Goal: Task Accomplishment & Management: Manage account settings

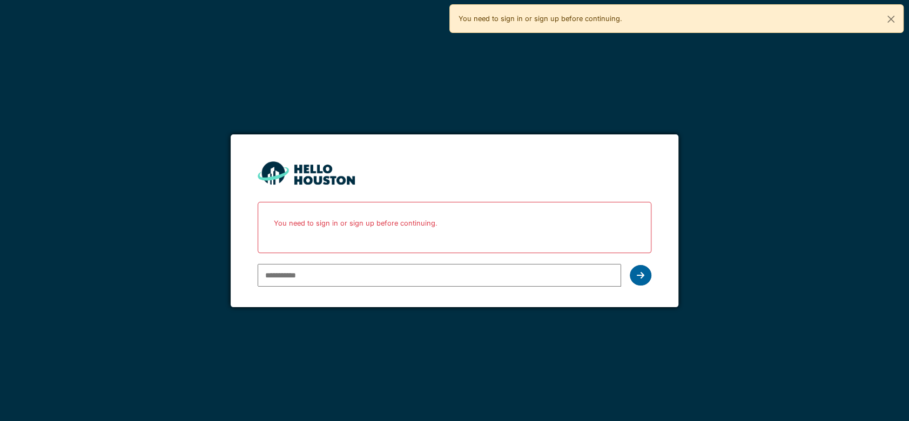
type input "**********"
click at [641, 279] on icon at bounding box center [641, 275] width 8 height 9
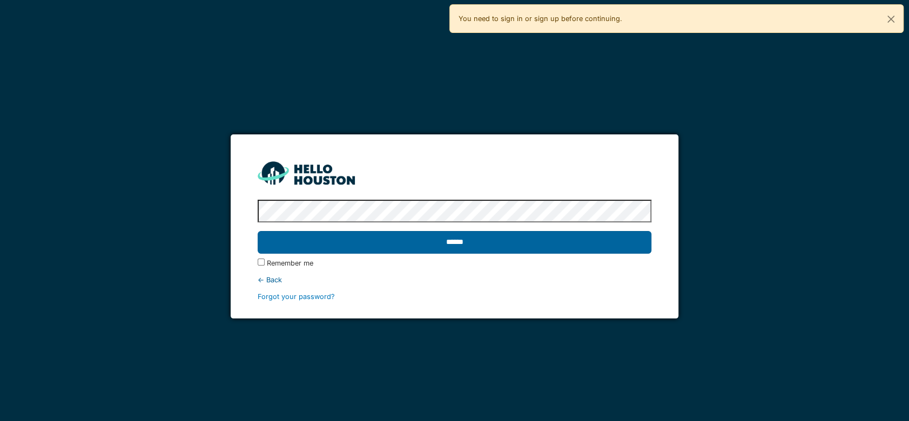
click at [460, 245] on input "******" at bounding box center [455, 242] width 394 height 23
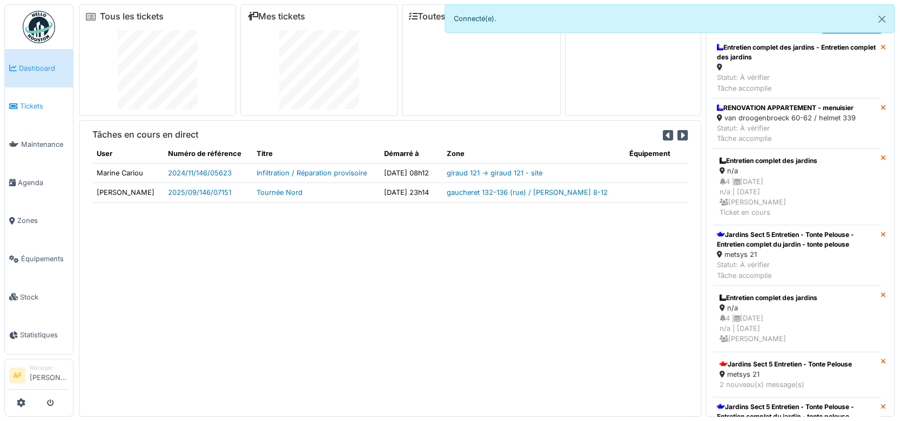
click at [36, 105] on span "Tickets" at bounding box center [44, 106] width 49 height 10
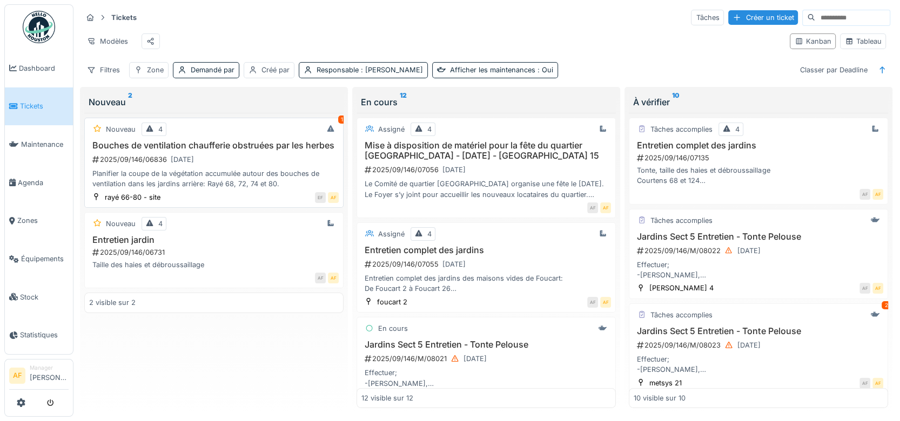
scroll to position [9, 0]
click at [210, 143] on h3 "Bouches de ventilation chaufferie obstruées par les herbes" at bounding box center [214, 145] width 250 height 10
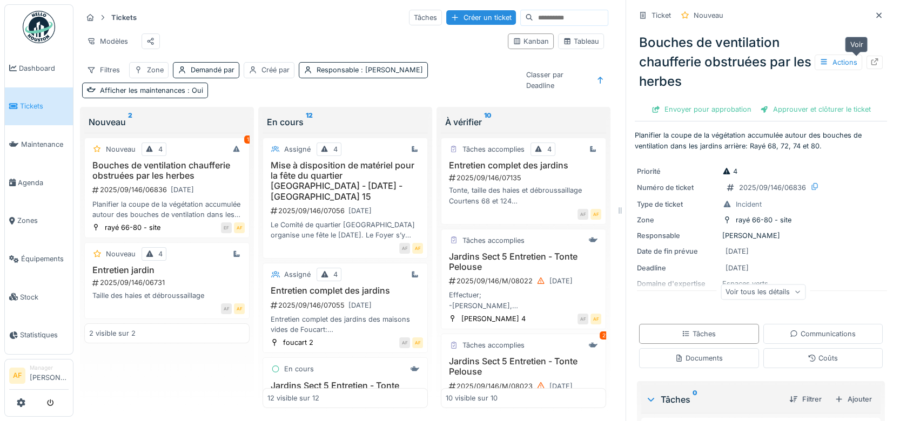
click at [870, 58] on icon at bounding box center [874, 61] width 9 height 7
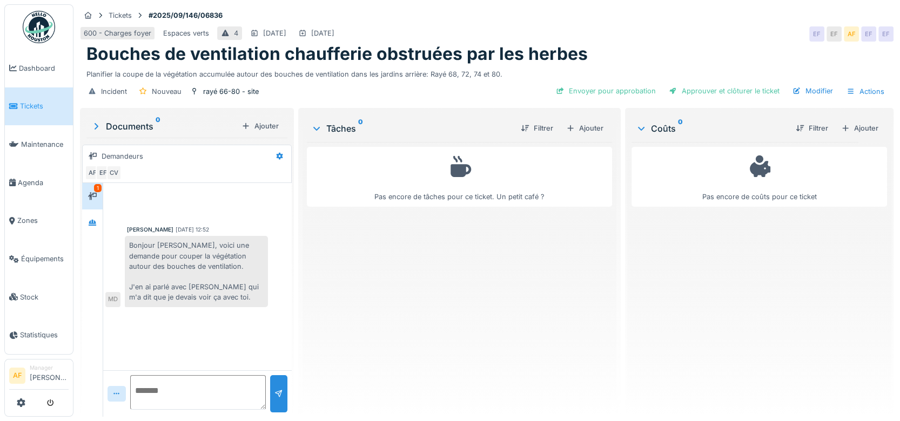
click at [35, 101] on span "Tickets" at bounding box center [44, 106] width 49 height 10
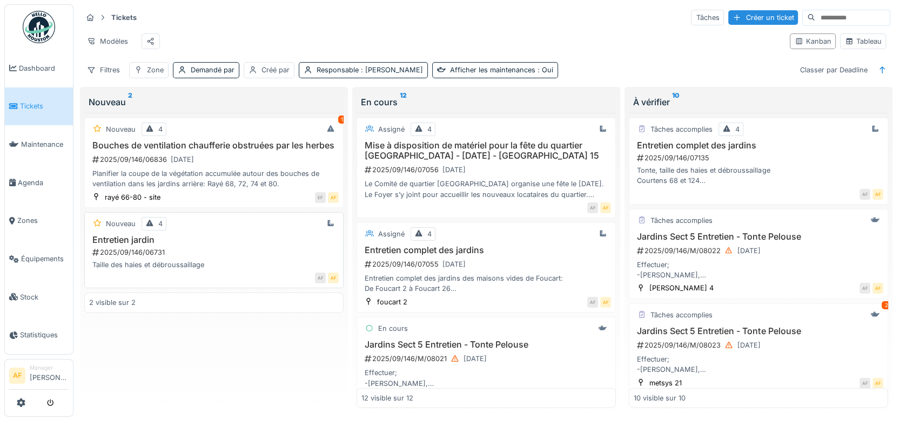
click at [220, 245] on h3 "Entretien jardin" at bounding box center [214, 240] width 250 height 10
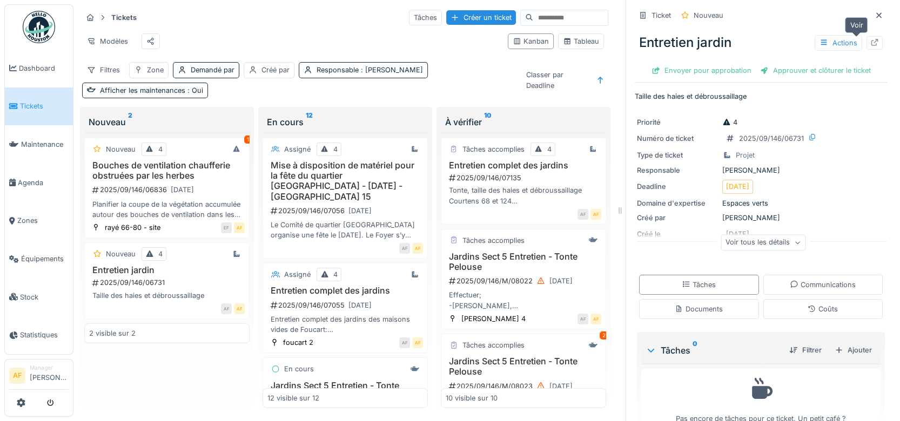
click at [870, 44] on icon at bounding box center [874, 42] width 9 height 7
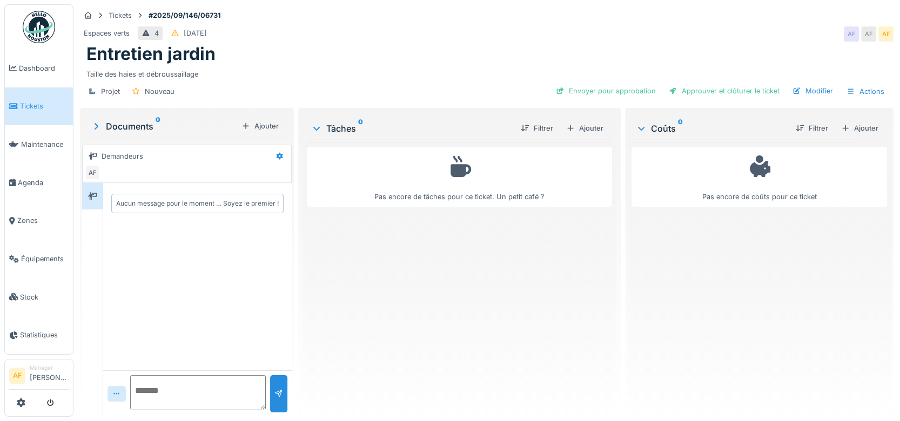
click at [30, 105] on span "Tickets" at bounding box center [44, 106] width 49 height 10
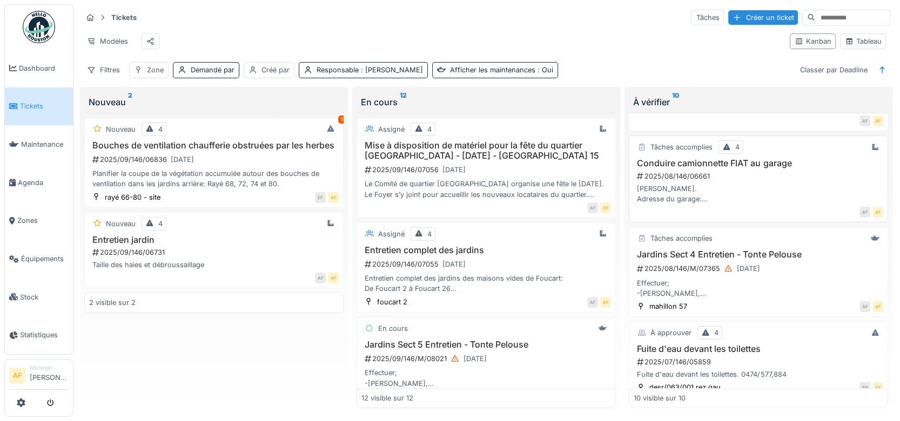
scroll to position [627, 0]
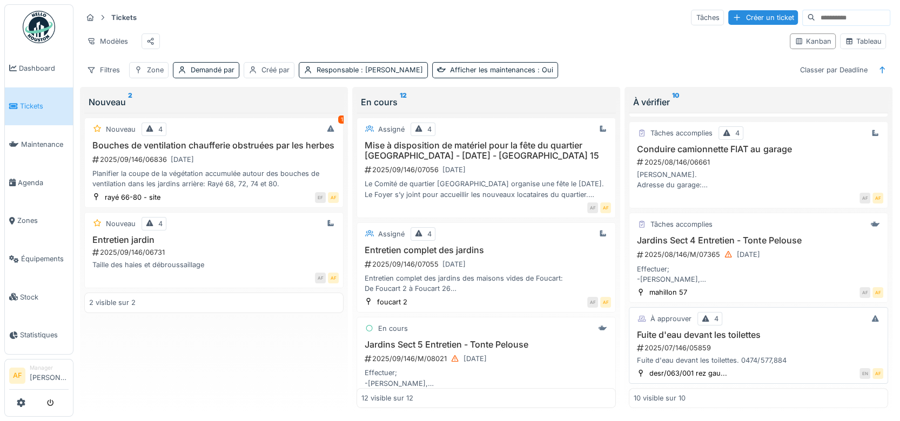
click at [722, 330] on h3 "Fuite d'eau devant les toilettes" at bounding box center [759, 335] width 250 height 10
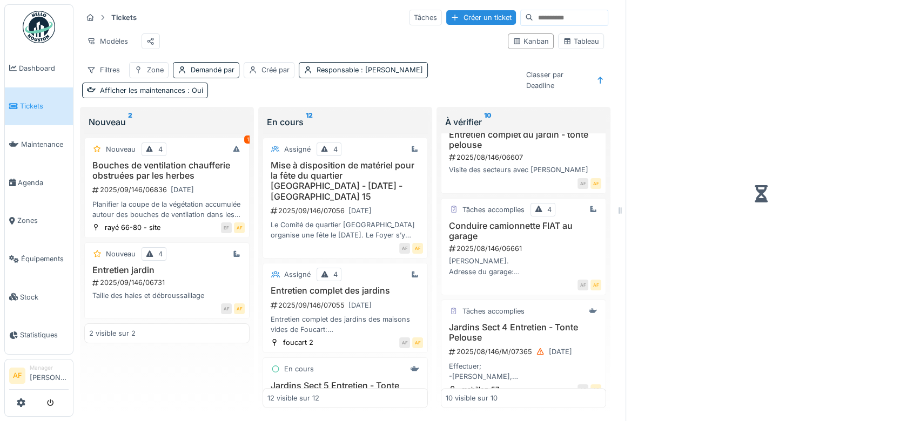
scroll to position [699, 0]
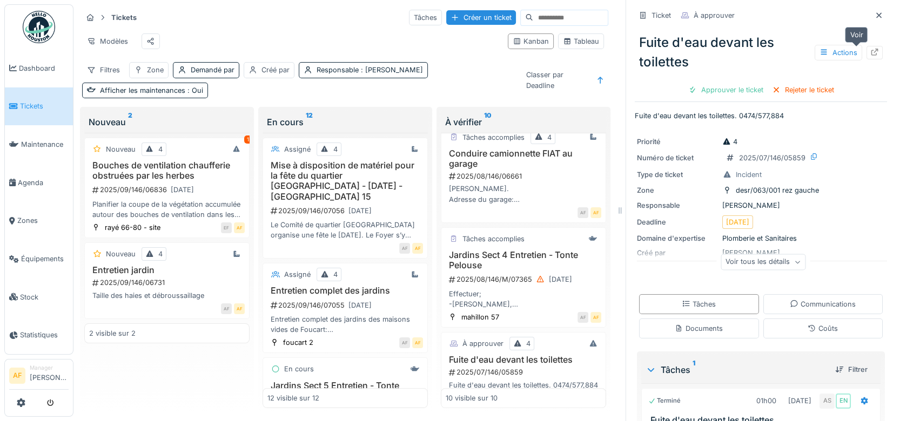
click at [870, 52] on icon at bounding box center [874, 52] width 9 height 7
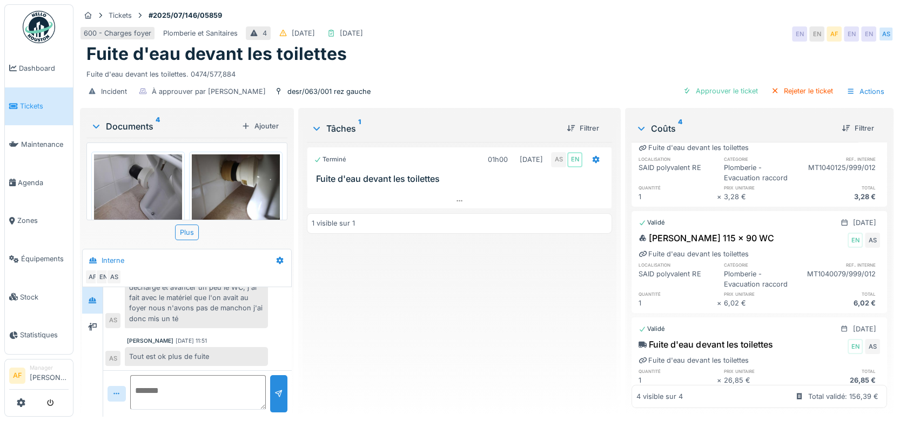
scroll to position [60, 0]
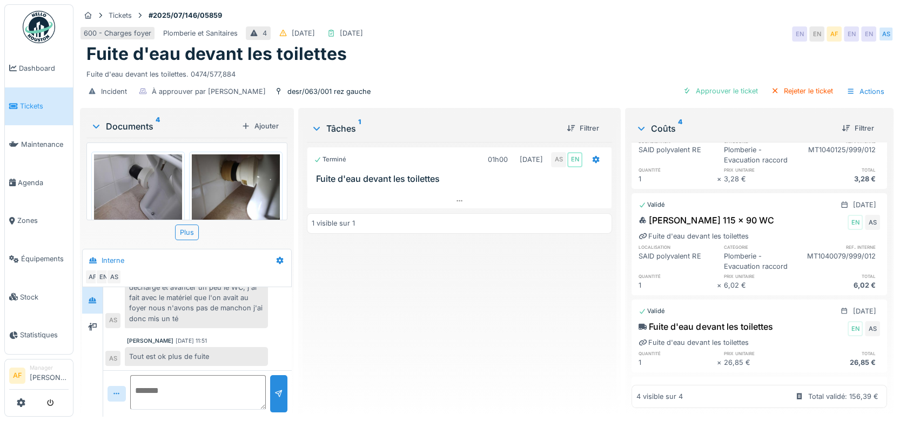
click at [418, 174] on h3 "Fuite d'eau devant les toilettes" at bounding box center [462, 179] width 292 height 10
click at [30, 104] on span "Tickets" at bounding box center [44, 106] width 49 height 10
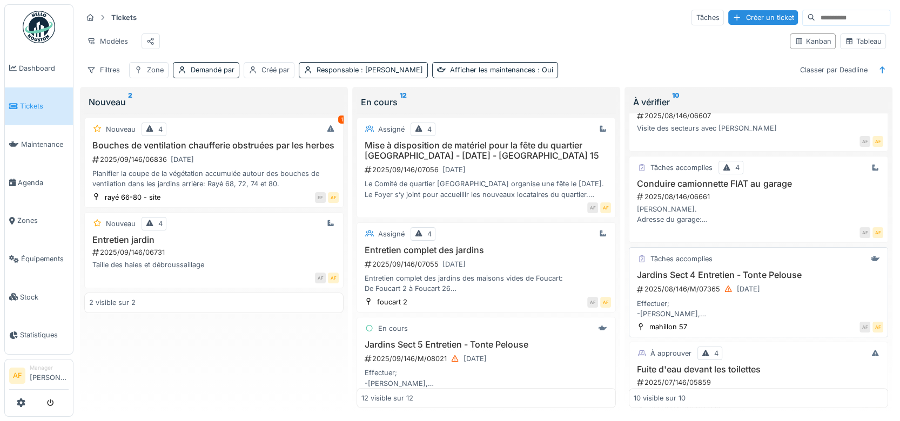
scroll to position [507, 0]
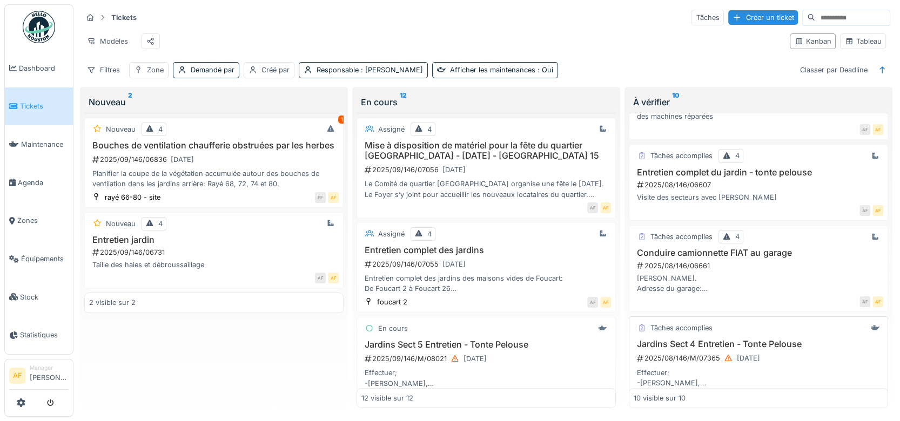
click at [729, 349] on h3 "Jardins Sect 4 Entretien - Tonte Pelouse" at bounding box center [759, 344] width 250 height 10
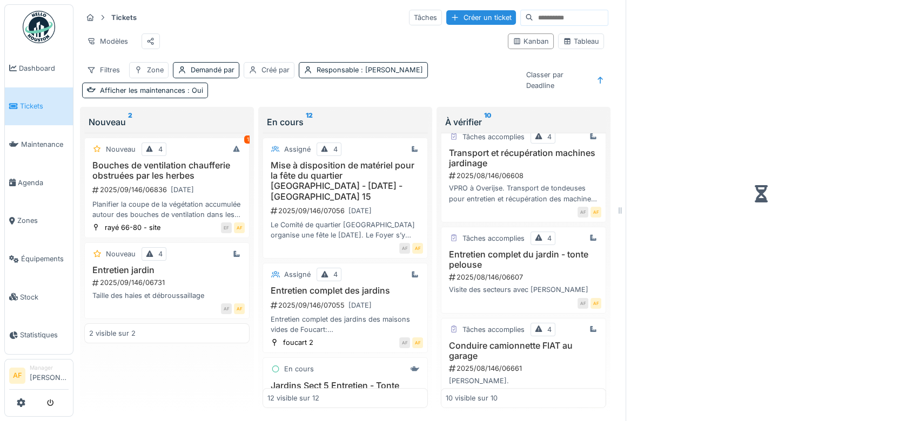
scroll to position [569, 0]
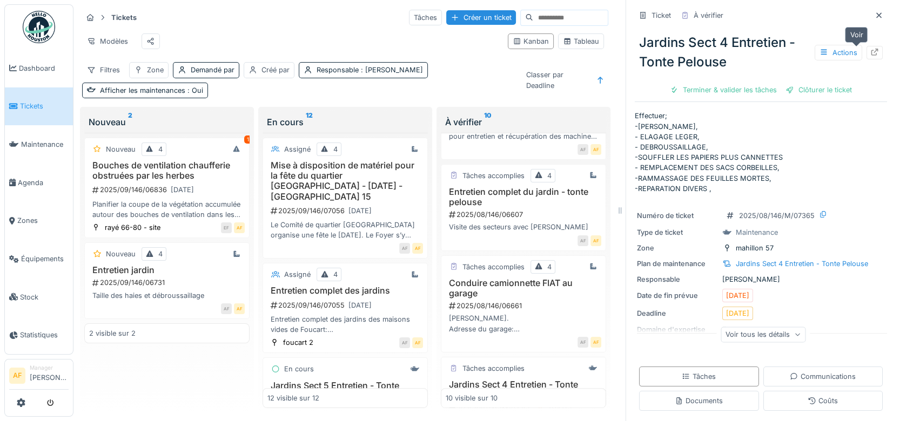
click at [870, 51] on icon at bounding box center [874, 52] width 9 height 7
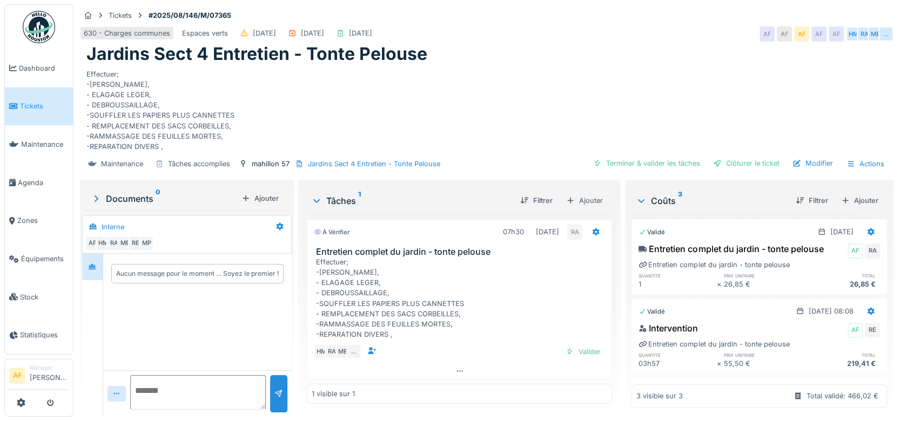
click at [27, 110] on link "Tickets" at bounding box center [39, 107] width 68 height 38
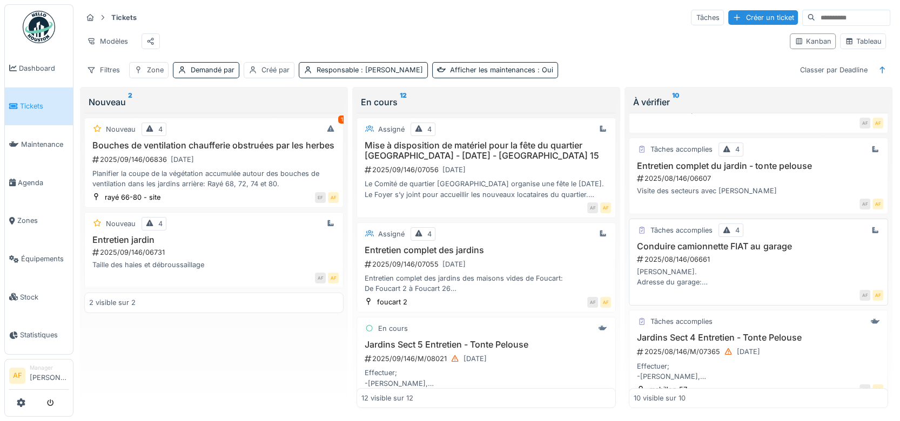
scroll to position [507, 0]
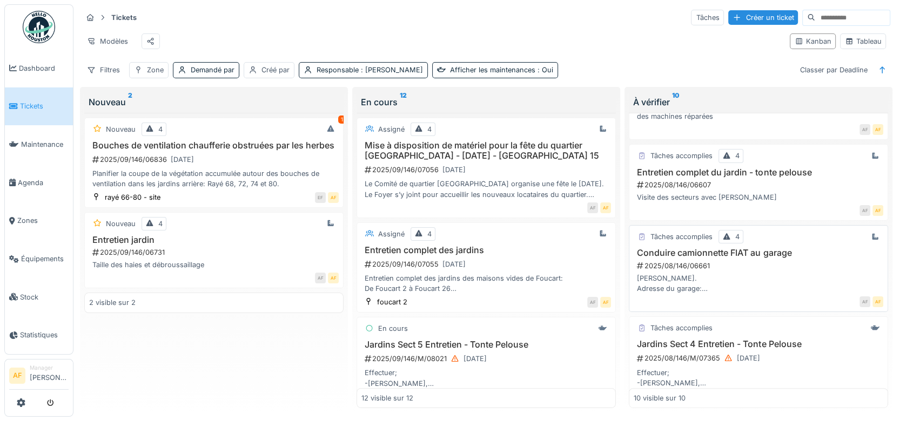
click at [744, 248] on h3 "Conduire camionnette FIAT au garage" at bounding box center [759, 253] width 250 height 10
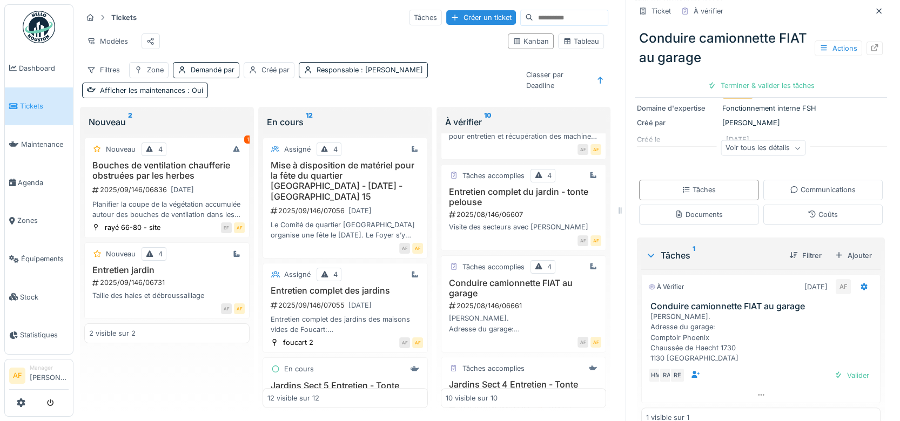
scroll to position [176, 0]
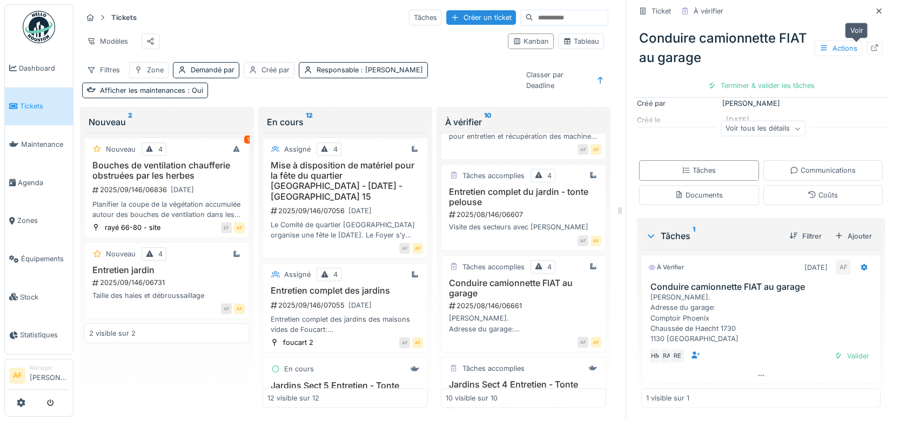
click at [871, 44] on icon at bounding box center [874, 47] width 7 height 7
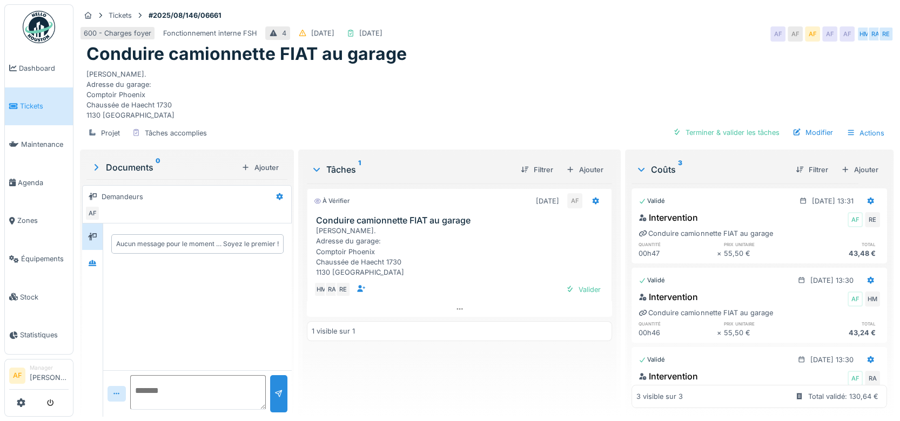
scroll to position [9, 0]
click at [34, 103] on span "Tickets" at bounding box center [44, 106] width 49 height 10
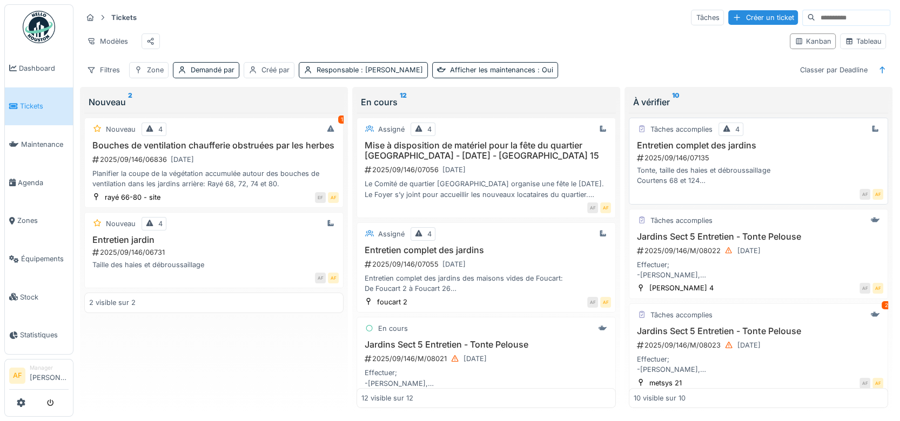
click at [709, 151] on h3 "Entretien complet des jardins" at bounding box center [759, 145] width 250 height 10
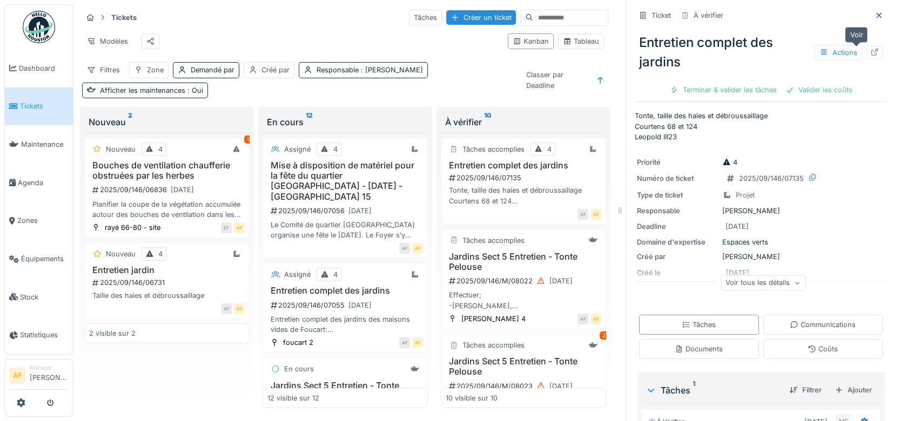
click at [870, 53] on icon at bounding box center [874, 52] width 9 height 7
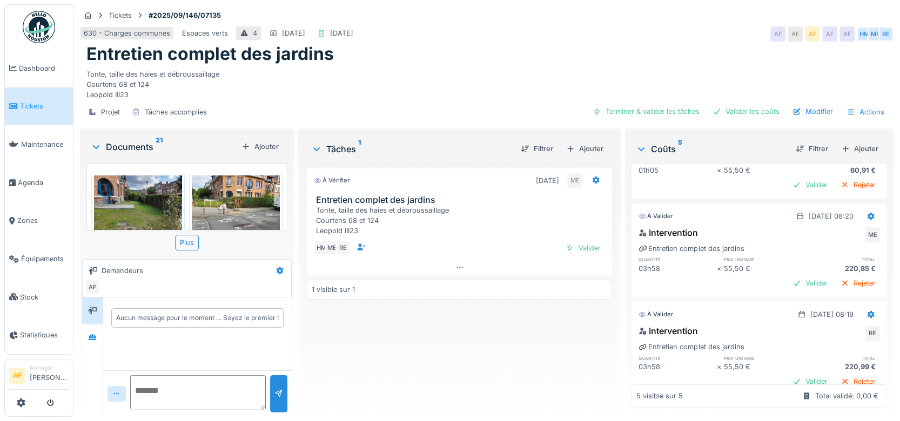
scroll to position [291, 0]
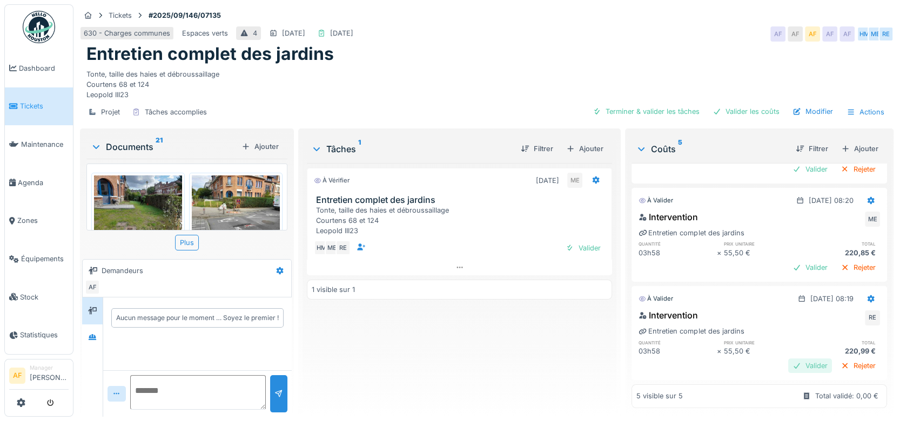
click at [788, 359] on div "Valider" at bounding box center [810, 366] width 44 height 15
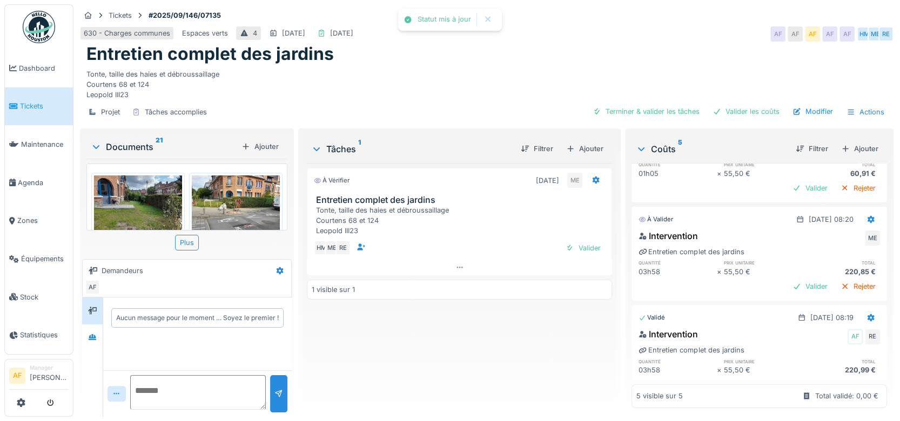
scroll to position [272, 0]
click at [788, 279] on div "Valider" at bounding box center [810, 286] width 44 height 15
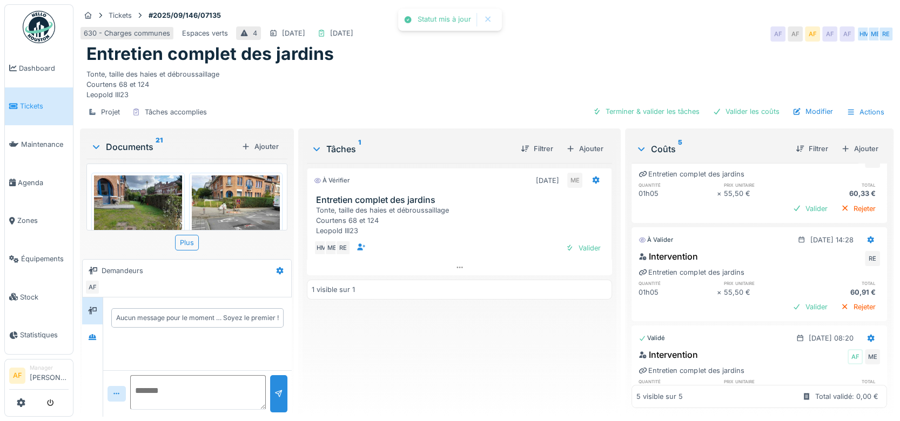
scroll to position [133, 0]
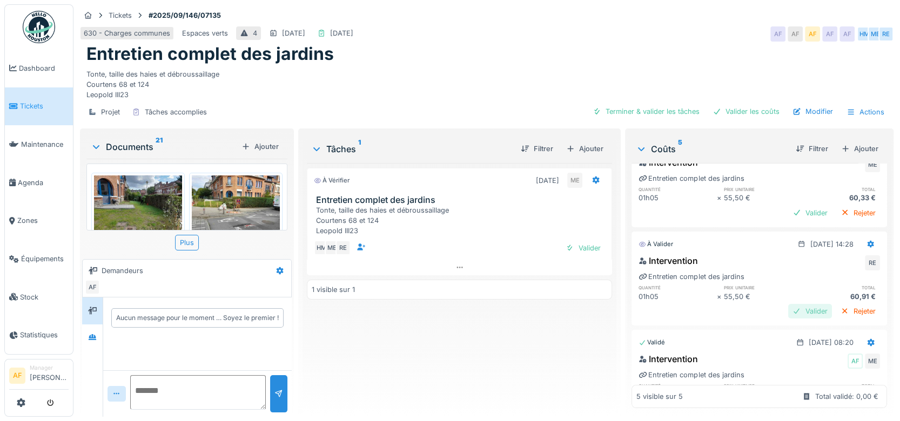
click at [788, 308] on div "Valider" at bounding box center [810, 311] width 44 height 15
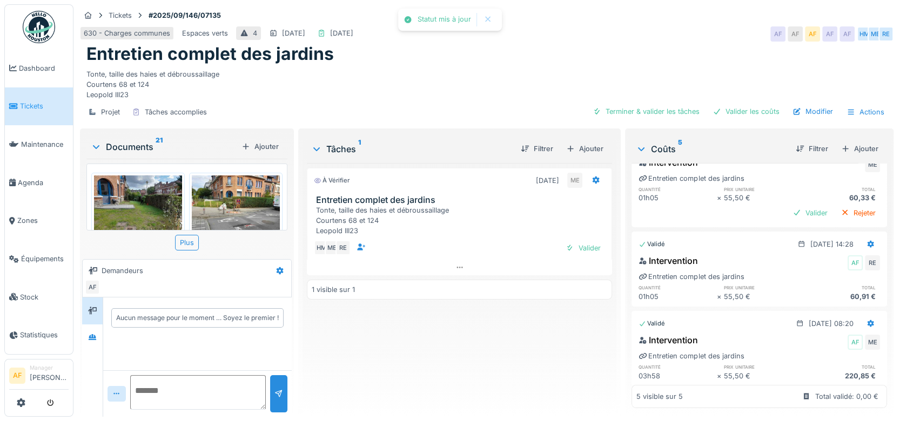
scroll to position [73, 0]
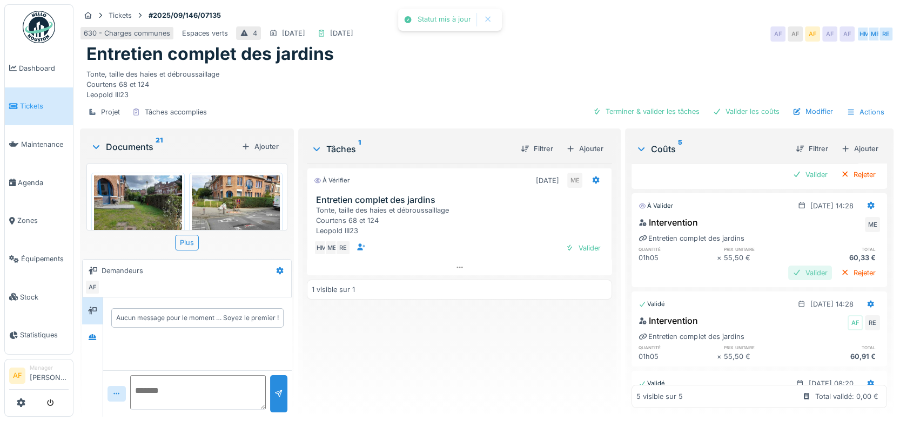
click at [788, 270] on div "Valider" at bounding box center [810, 273] width 44 height 15
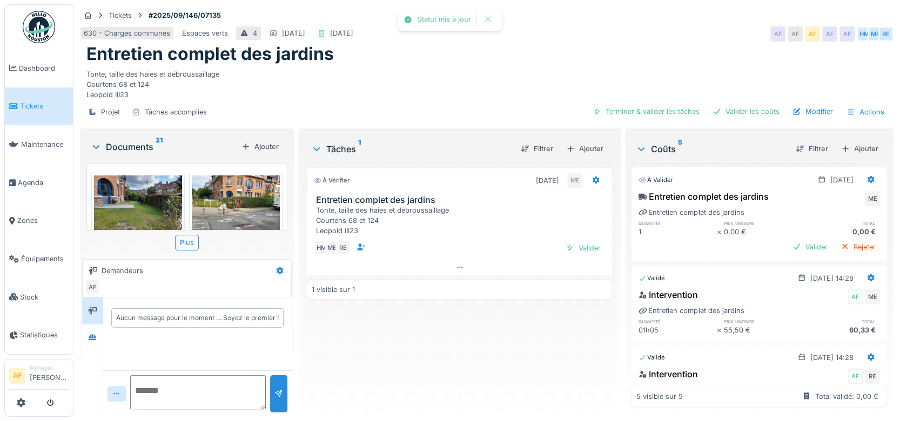
scroll to position [0, 0]
click at [788, 245] on div "Valider" at bounding box center [810, 247] width 44 height 15
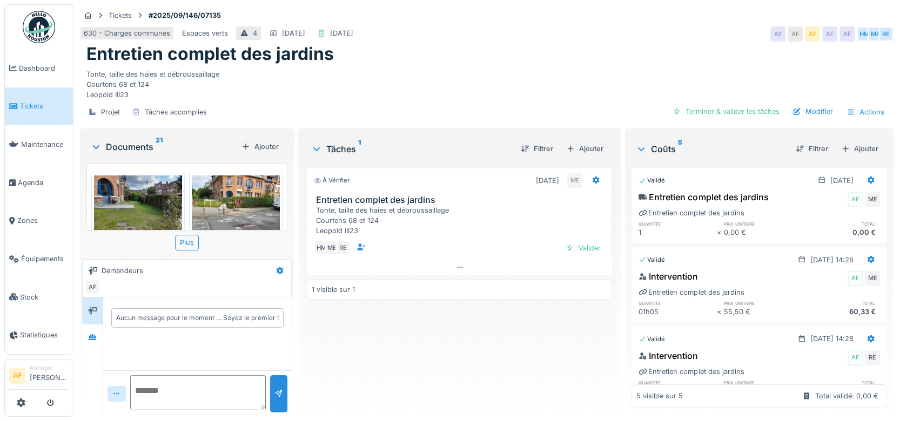
click at [53, 101] on span "Tickets" at bounding box center [44, 106] width 49 height 10
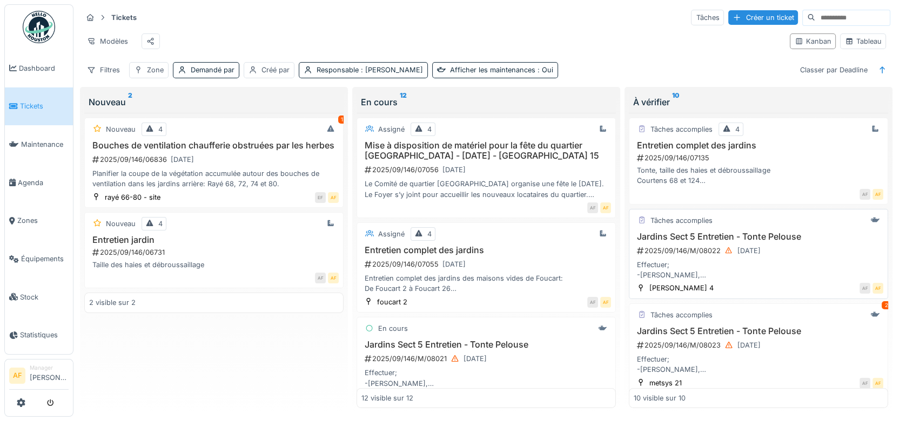
click at [724, 242] on h3 "Jardins Sect 5 Entretien - Tonte Pelouse" at bounding box center [759, 237] width 250 height 10
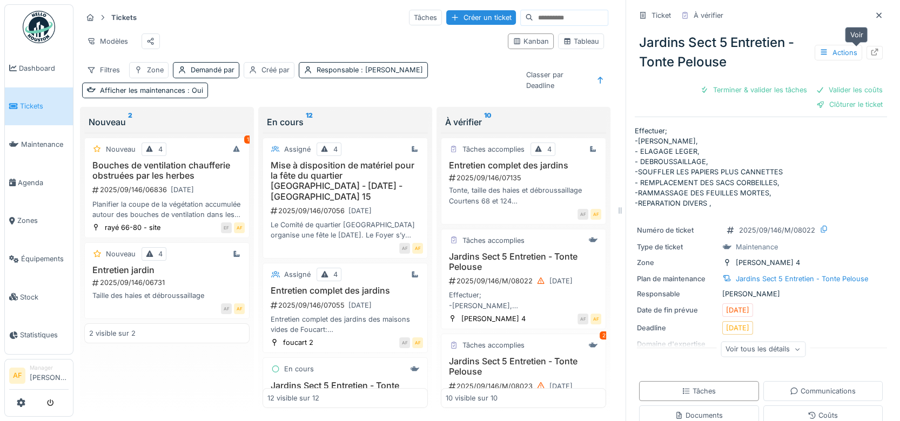
click at [870, 53] on icon at bounding box center [874, 52] width 9 height 7
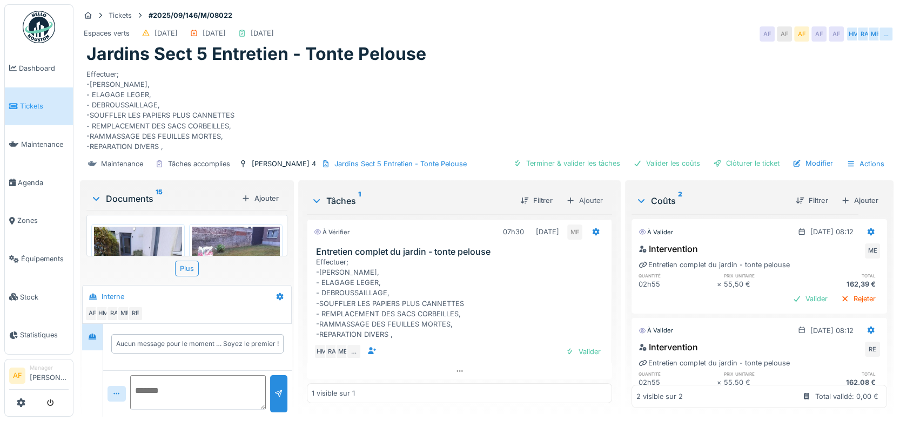
click at [432, 311] on div "Effectuer; -[PERSON_NAME], - ELAGAGE LEGER, - DEBROUSSAILLAGE, -SOUFFLER LES PA…" at bounding box center [462, 298] width 292 height 83
click at [494, 321] on div "Effectuer; -[PERSON_NAME], - ELAGAGE LEGER, - DEBROUSSAILLAGE, -SOUFFLER LES PA…" at bounding box center [462, 298] width 292 height 83
drag, startPoint x: 607, startPoint y: 302, endPoint x: 605, endPoint y: 318, distance: 16.3
click at [605, 318] on div "Tâches 1 Filtrer Ajouter À vérifier 07h30 10/09/2025 ME Entretien complet du ja…" at bounding box center [460, 298] width 314 height 230
drag, startPoint x: 605, startPoint y: 318, endPoint x: 551, endPoint y: 293, distance: 59.7
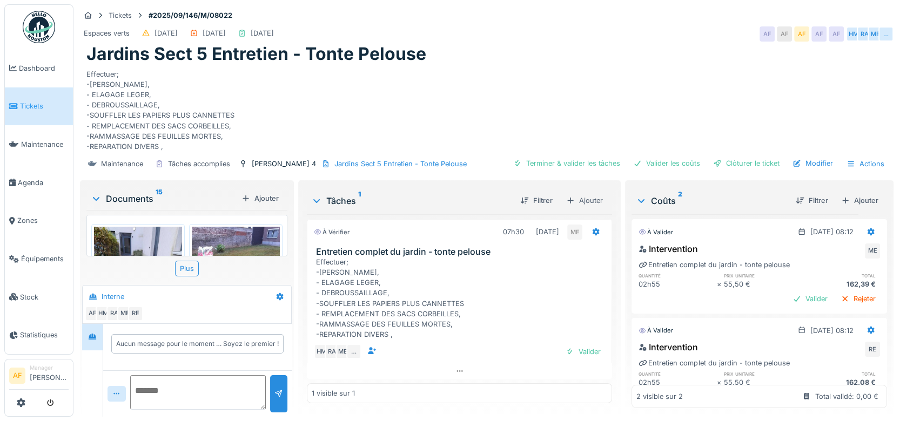
click at [551, 292] on div "Effectuer; -[PERSON_NAME], - ELAGAGE LEGER, - DEBROUSSAILLAGE, -SOUFFLER LES PA…" at bounding box center [462, 298] width 292 height 83
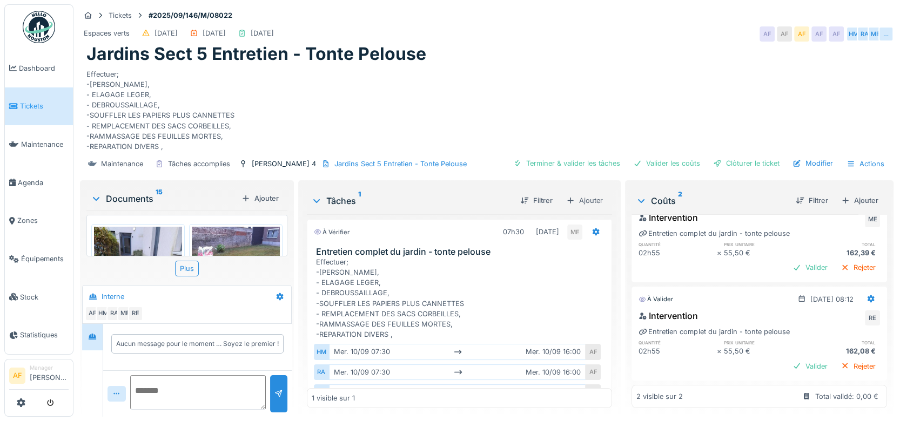
scroll to position [48, 0]
click at [790, 359] on div "Valider" at bounding box center [810, 366] width 44 height 15
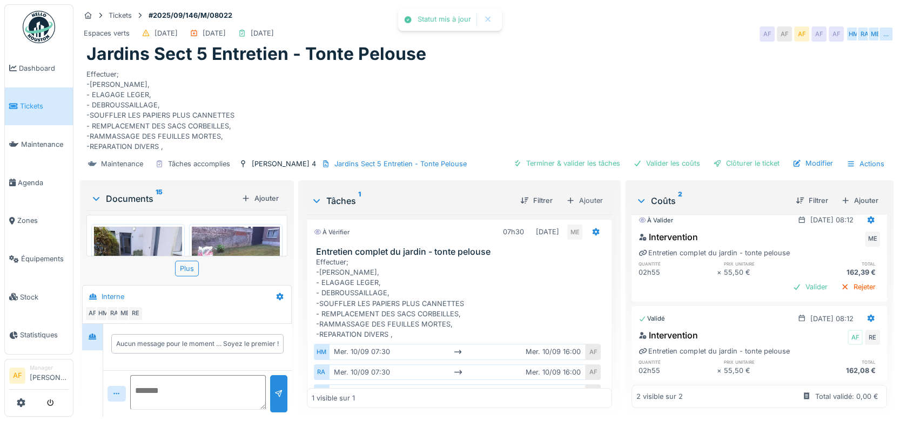
scroll to position [29, 0]
click at [791, 280] on div "Valider" at bounding box center [810, 287] width 44 height 15
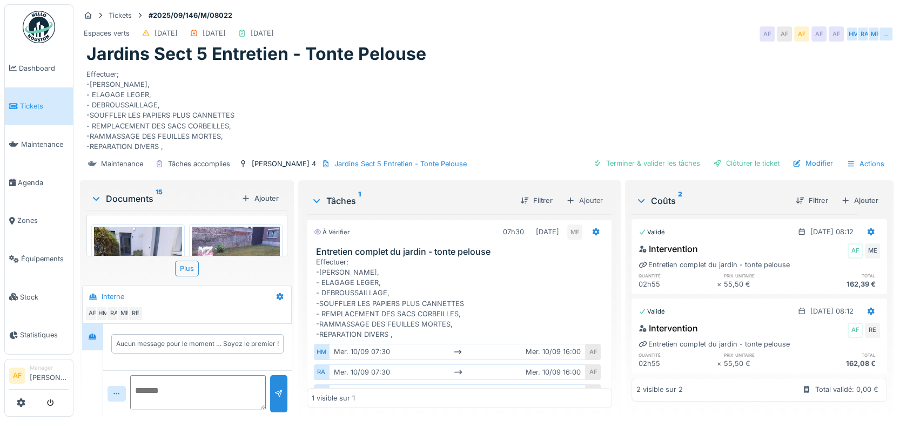
scroll to position [0, 0]
click at [35, 107] on span "Tickets" at bounding box center [44, 106] width 49 height 10
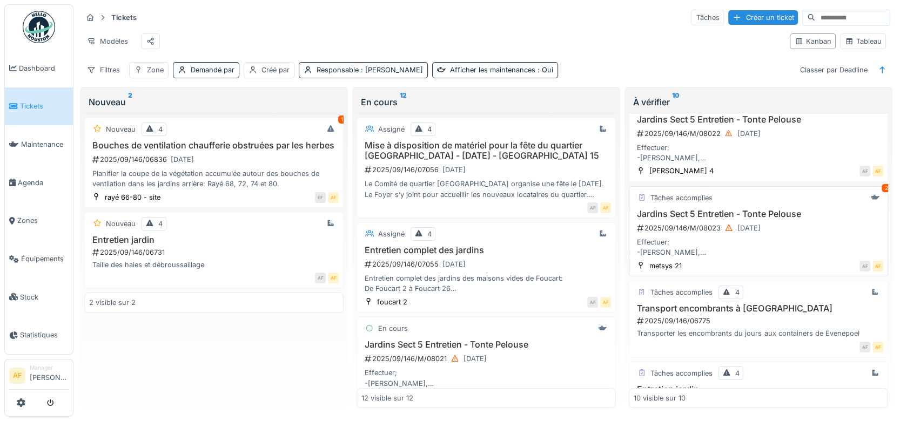
scroll to position [120, 0]
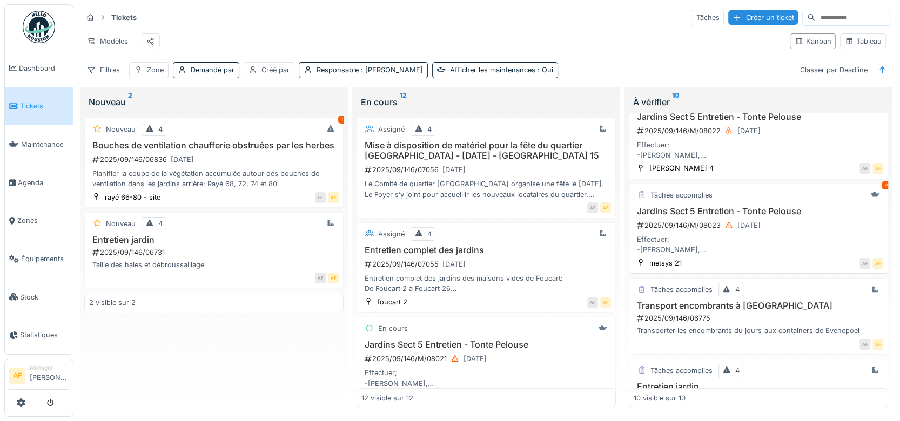
click at [765, 217] on h3 "Jardins Sect 5 Entretien - Tonte Pelouse" at bounding box center [759, 211] width 250 height 10
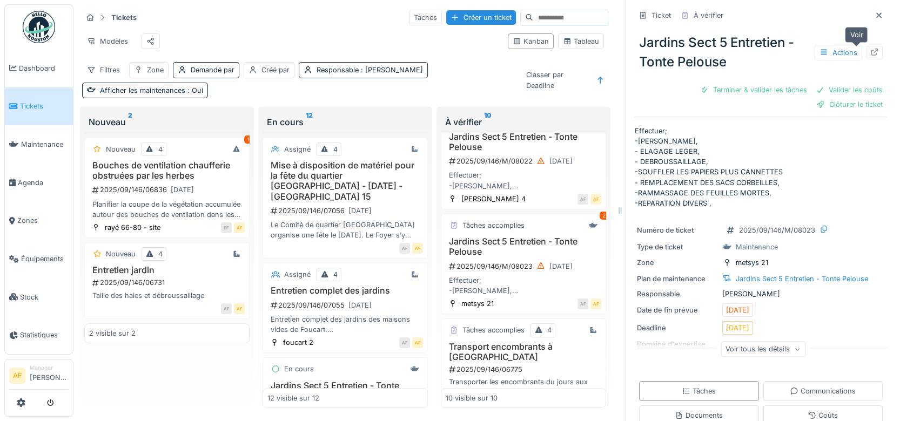
click at [870, 49] on icon at bounding box center [874, 52] width 9 height 7
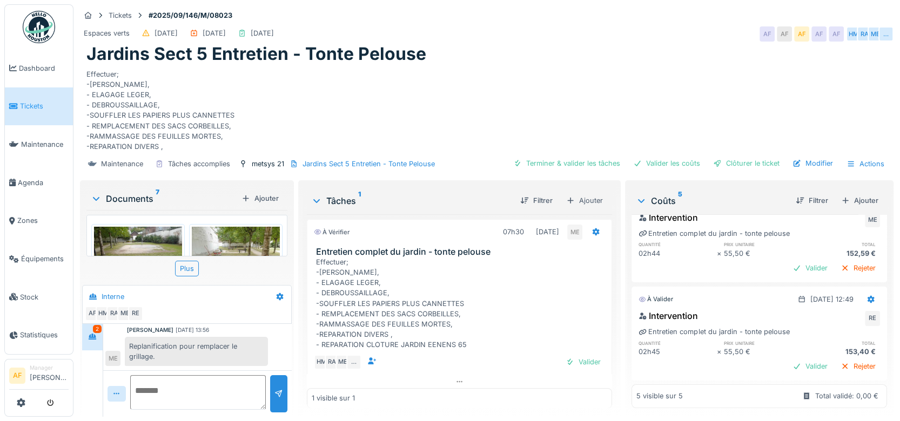
scroll to position [9, 0]
click at [791, 359] on div "Valider" at bounding box center [810, 366] width 44 height 15
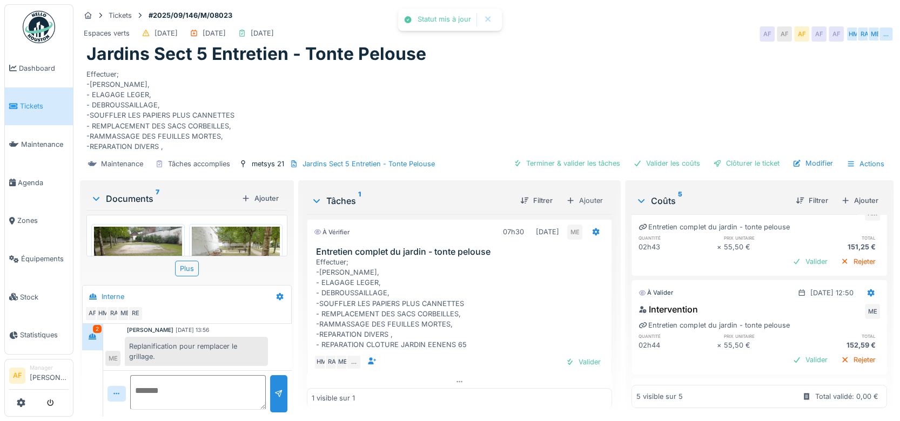
scroll to position [264, 0]
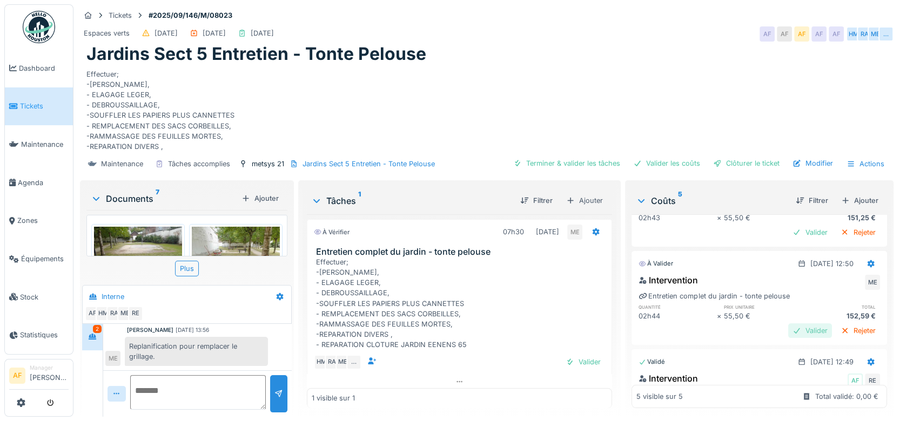
click at [792, 324] on div "Valider" at bounding box center [810, 331] width 44 height 15
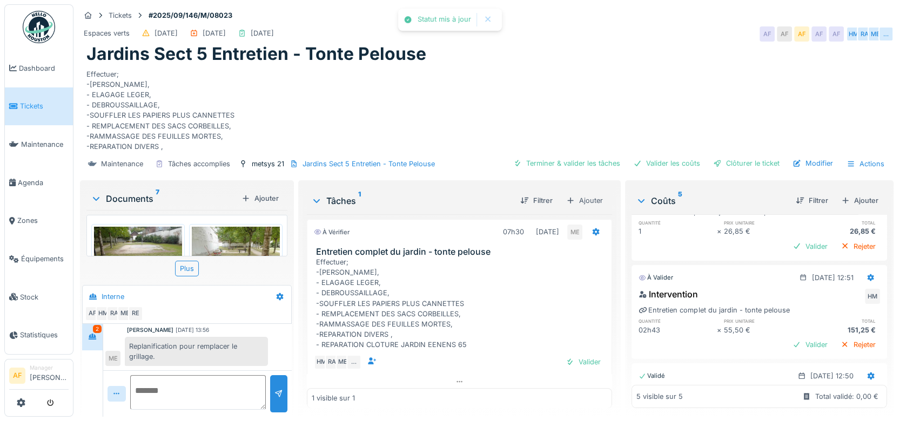
scroll to position [144, 0]
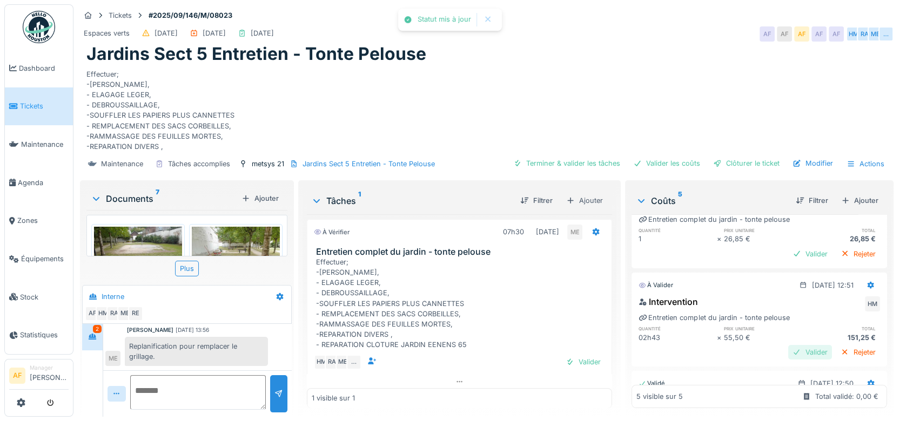
click at [789, 345] on div "Valider" at bounding box center [810, 352] width 44 height 15
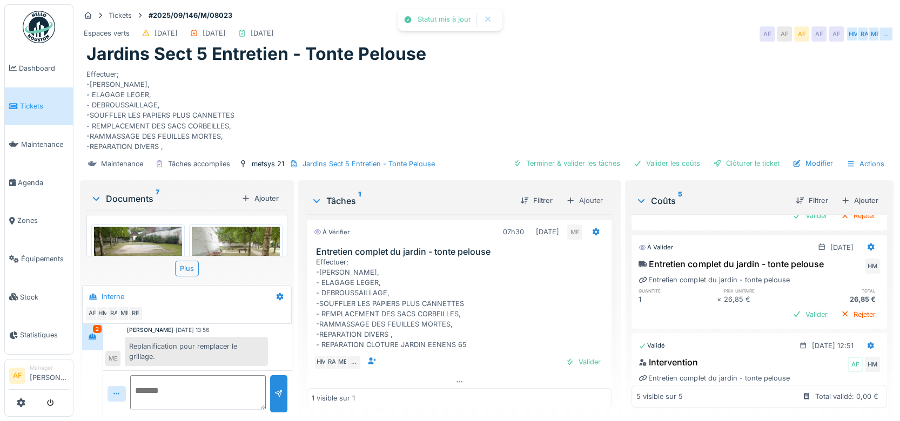
scroll to position [84, 0]
click at [788, 307] on div "Valider" at bounding box center [810, 314] width 44 height 15
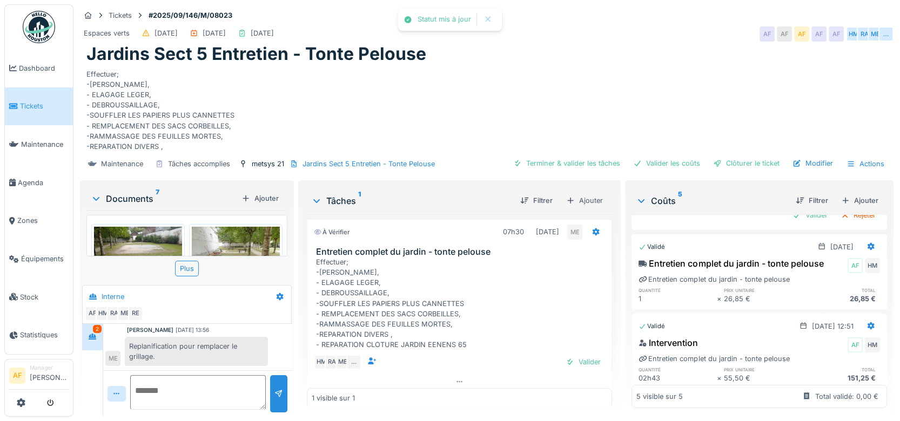
scroll to position [0, 0]
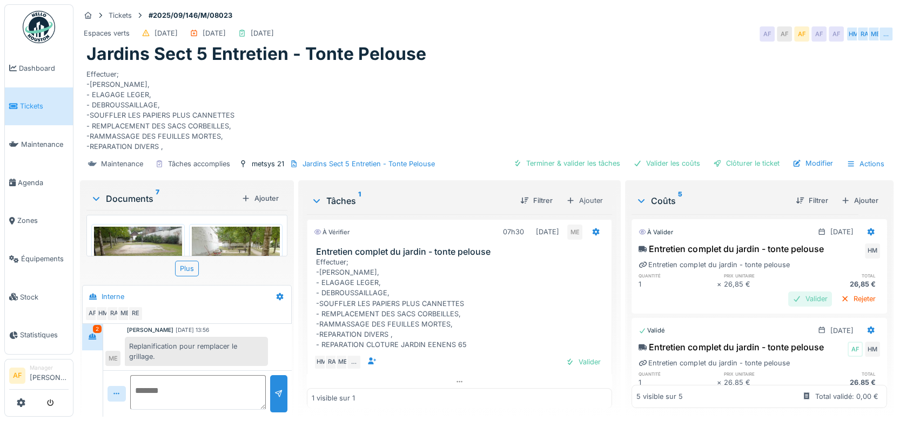
click at [789, 292] on div "Valider" at bounding box center [810, 299] width 44 height 15
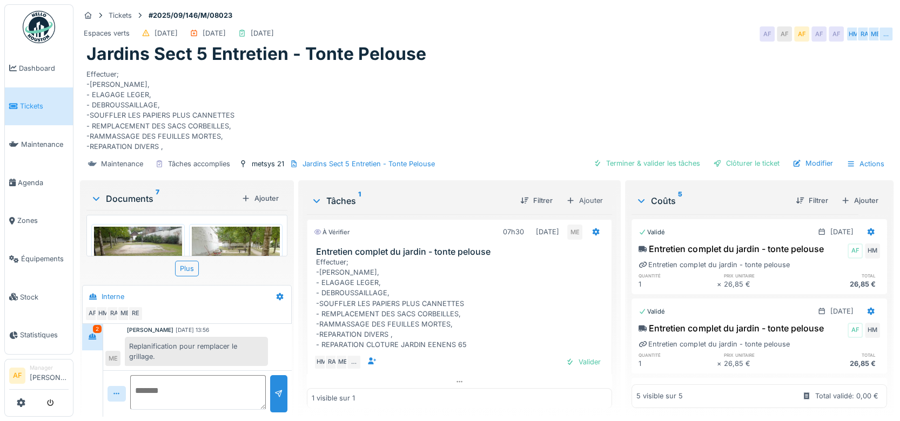
click at [30, 101] on span "Tickets" at bounding box center [44, 106] width 49 height 10
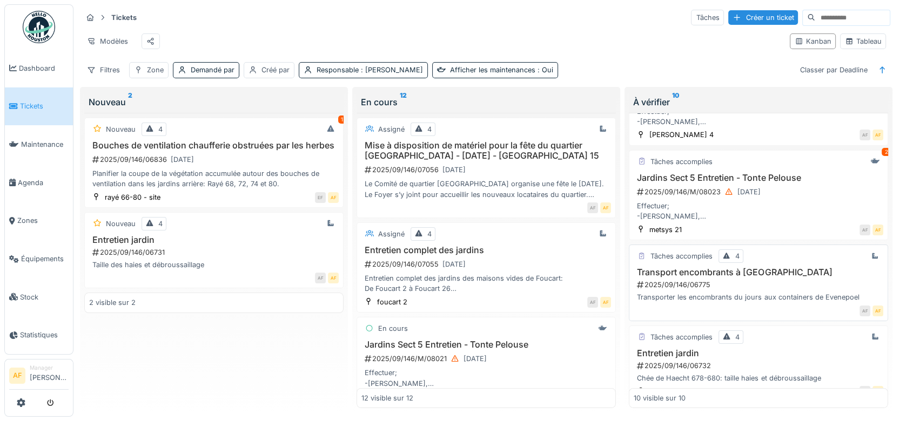
scroll to position [180, 0]
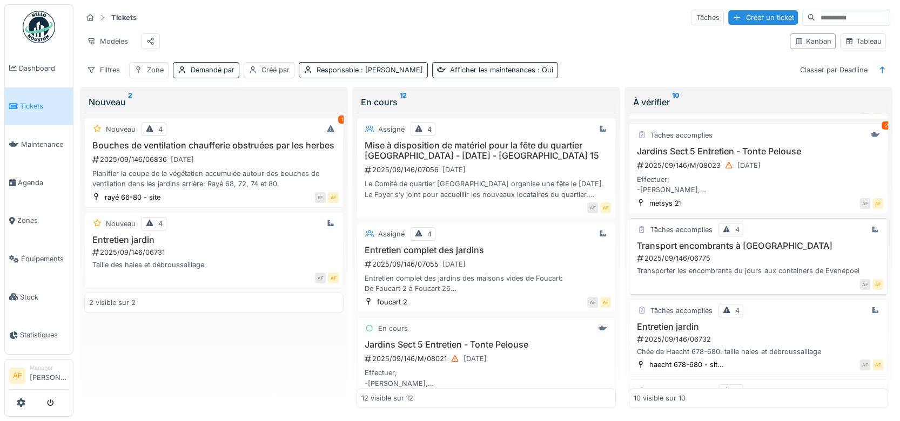
click at [764, 251] on h3 "Transport encombrants à [GEOGRAPHIC_DATA]" at bounding box center [759, 246] width 250 height 10
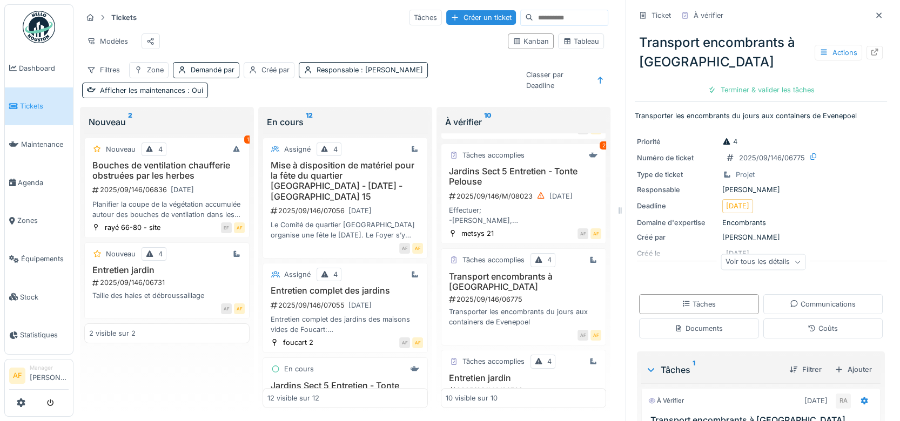
scroll to position [60, 0]
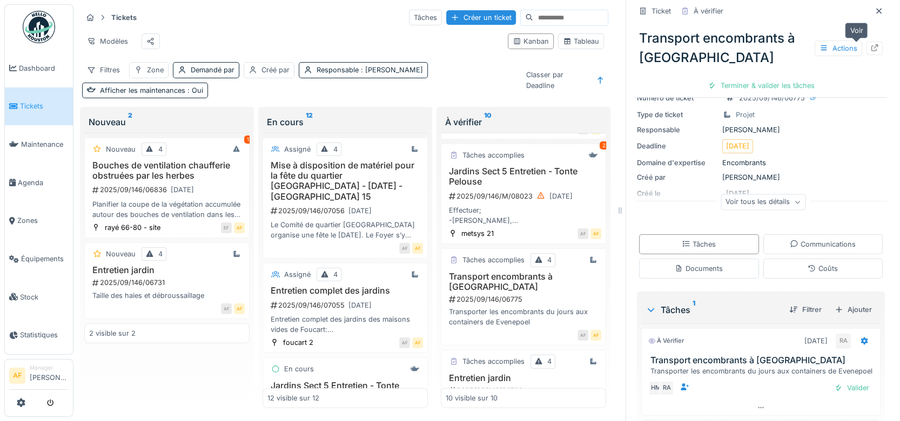
click at [871, 49] on icon at bounding box center [874, 47] width 7 height 7
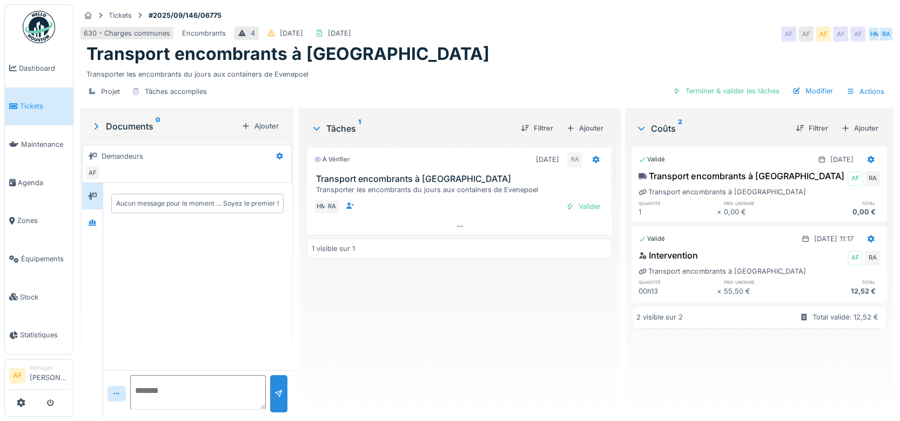
click at [42, 106] on span "Tickets" at bounding box center [44, 106] width 49 height 10
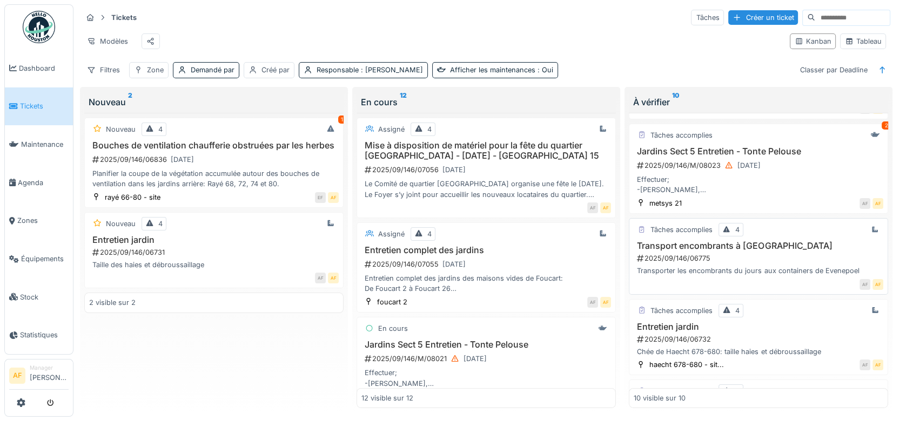
scroll to position [300, 0]
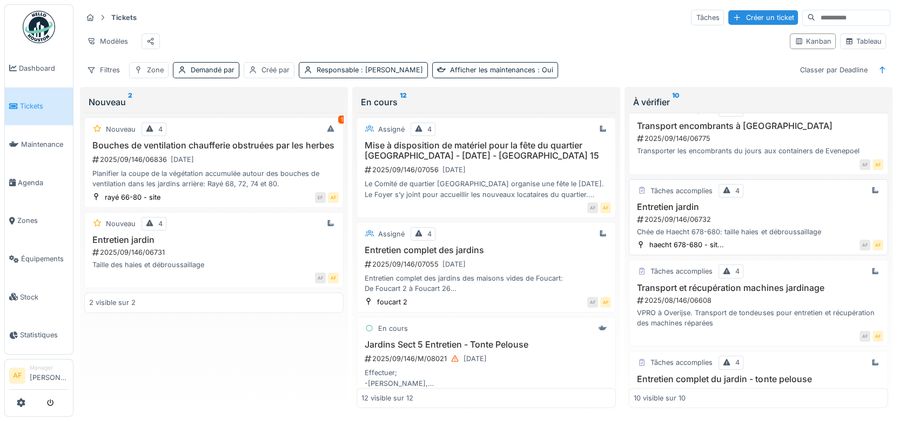
click at [680, 224] on div "2025/09/146/06732" at bounding box center [759, 219] width 247 height 10
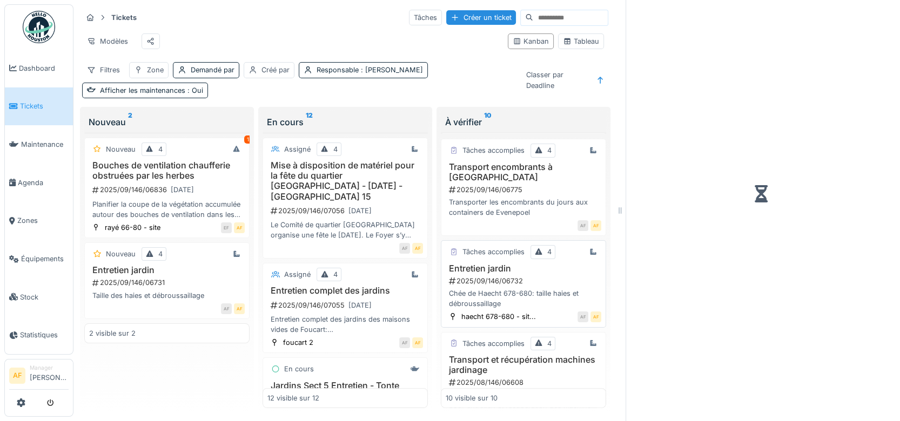
scroll to position [321, 0]
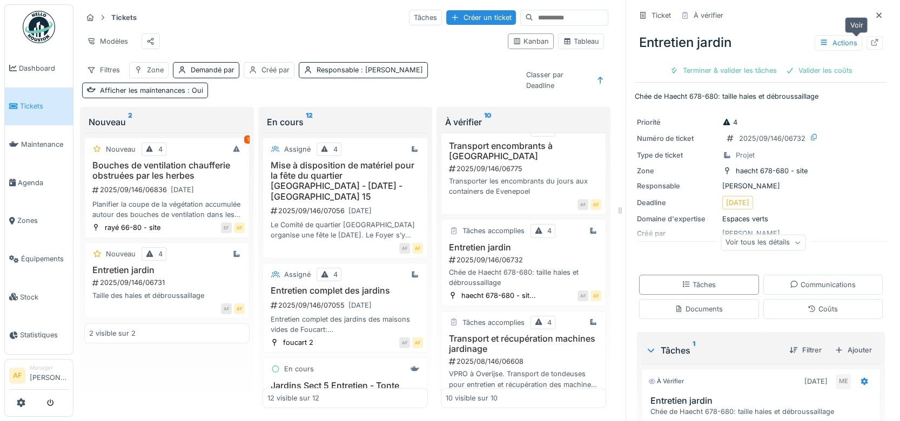
click at [871, 43] on icon at bounding box center [874, 42] width 7 height 7
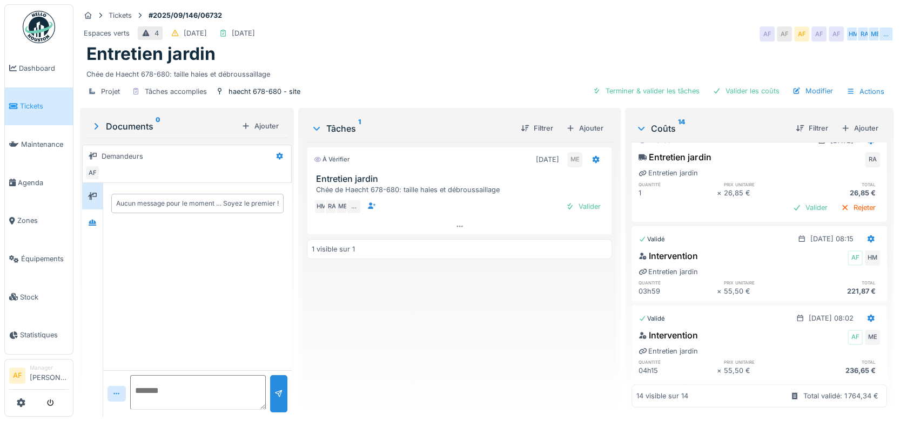
scroll to position [805, 0]
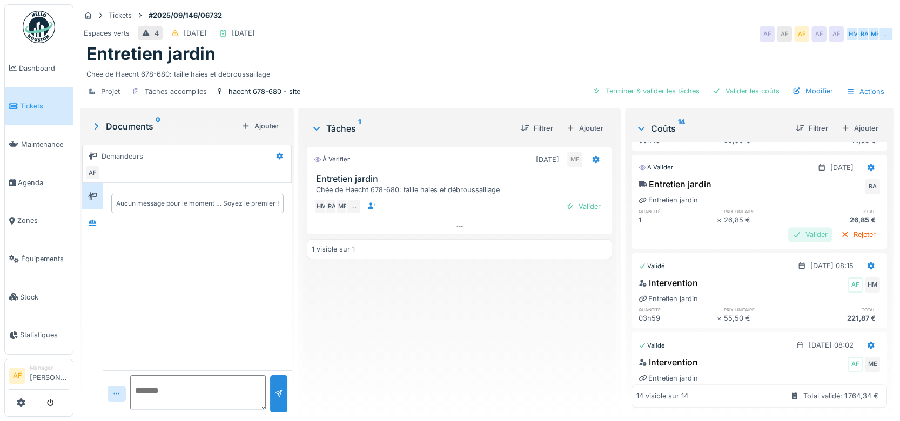
click at [788, 227] on div "Valider" at bounding box center [810, 234] width 44 height 15
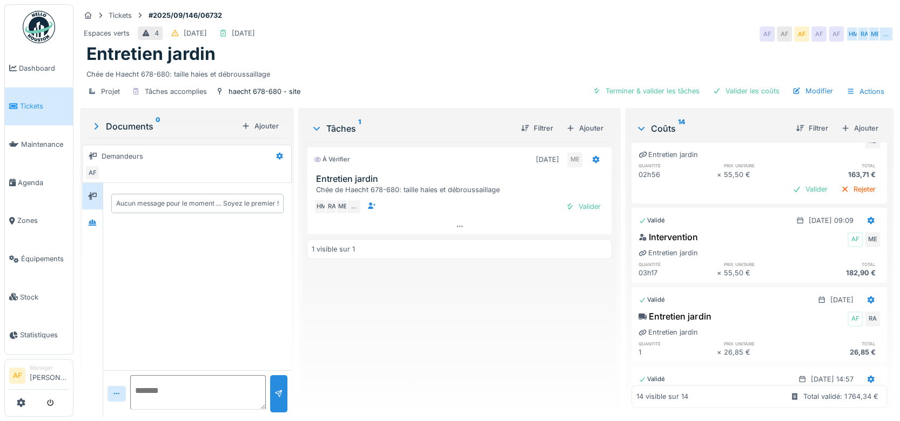
scroll to position [385, 0]
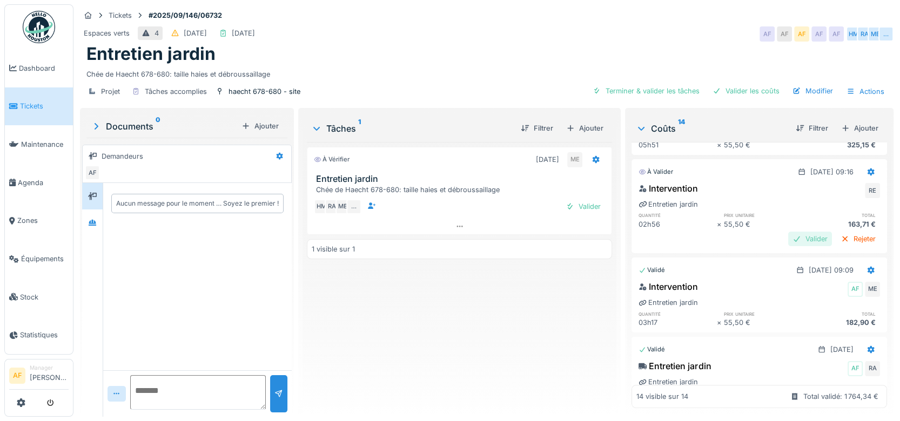
click at [789, 232] on div "Valider" at bounding box center [810, 239] width 44 height 15
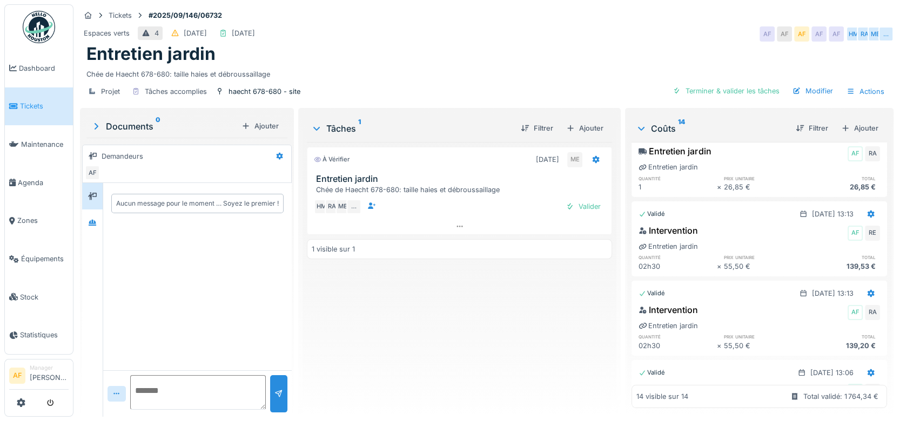
scroll to position [0, 0]
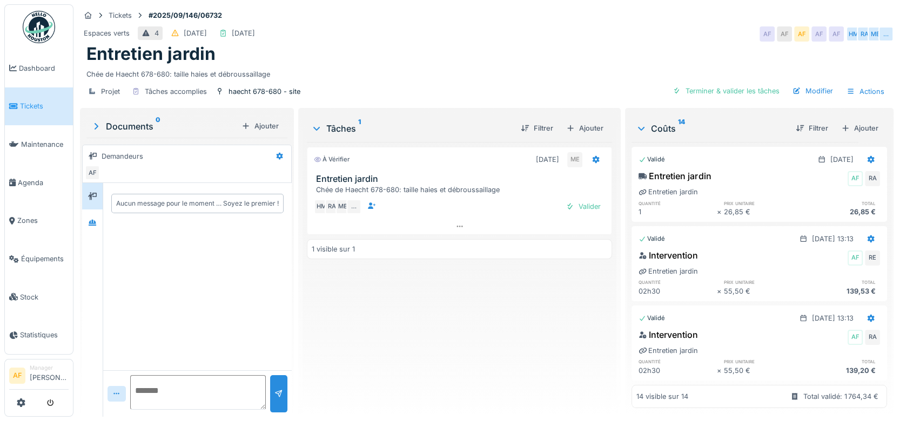
click at [543, 352] on div "À vérifier 03/09/2025 ME Entretien jardin Chée de Haecht 678-680: taille haies …" at bounding box center [460, 275] width 306 height 266
click at [39, 105] on span "Tickets" at bounding box center [44, 106] width 49 height 10
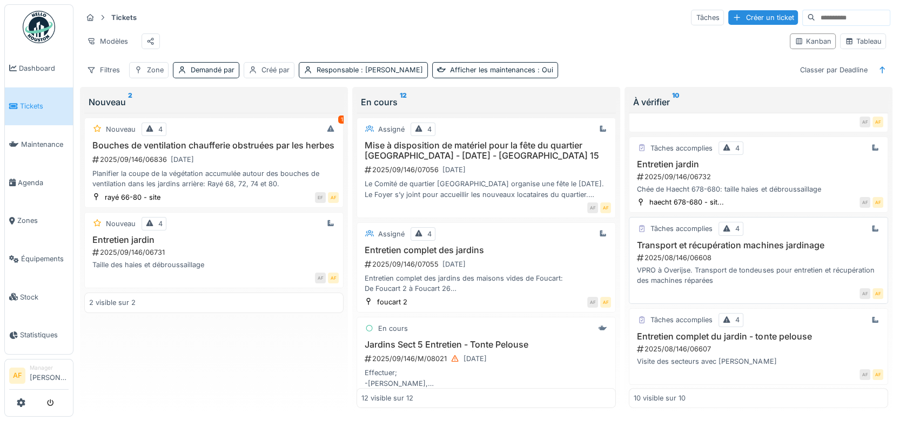
scroll to position [360, 0]
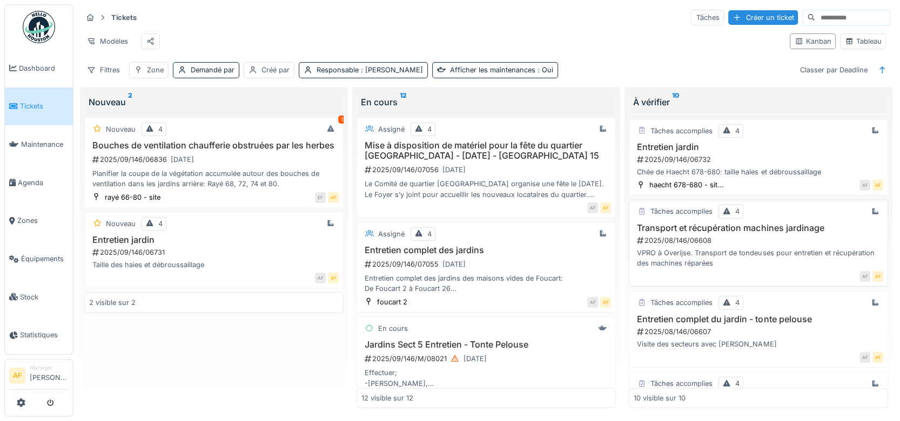
click at [765, 233] on h3 "Transport et récupération machines jardinage" at bounding box center [759, 228] width 250 height 10
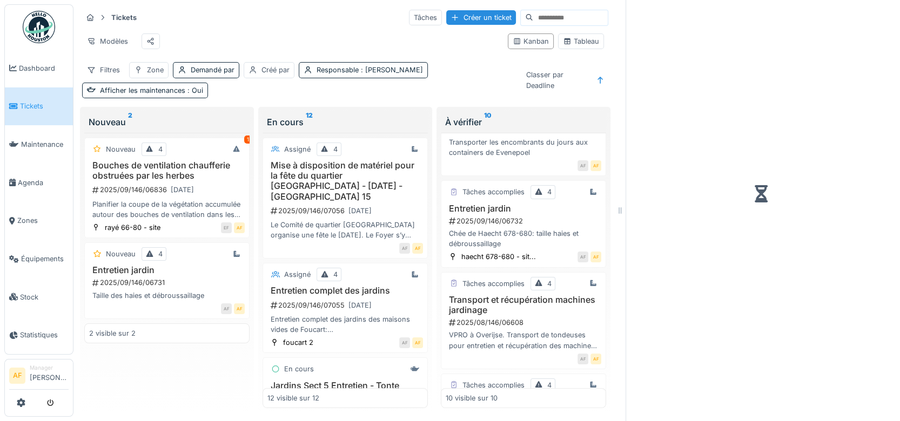
scroll to position [380, 0]
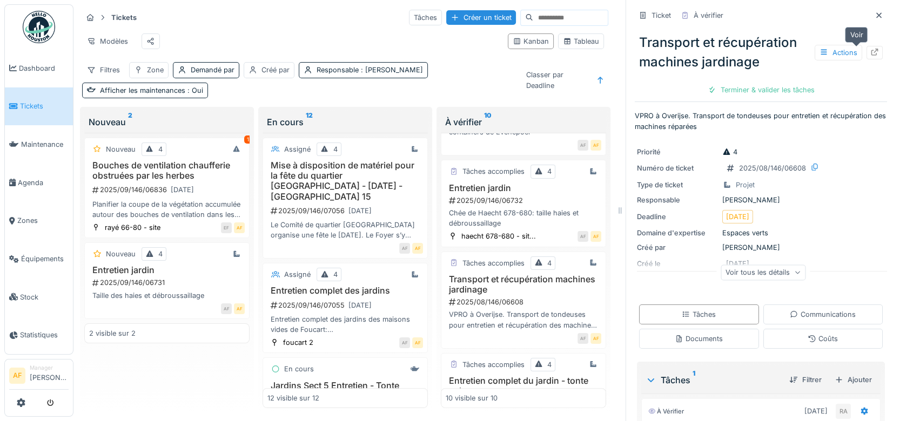
click at [870, 53] on icon at bounding box center [874, 52] width 9 height 7
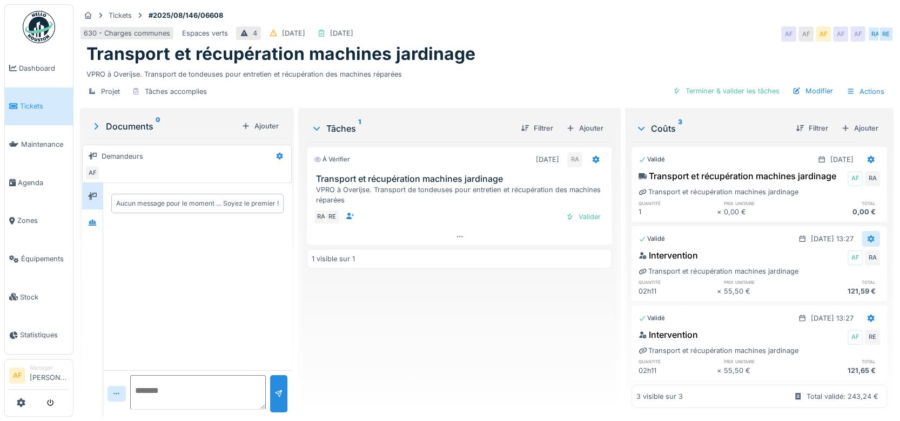
scroll to position [9, 0]
